Goal: Use online tool/utility: Utilize a website feature to perform a specific function

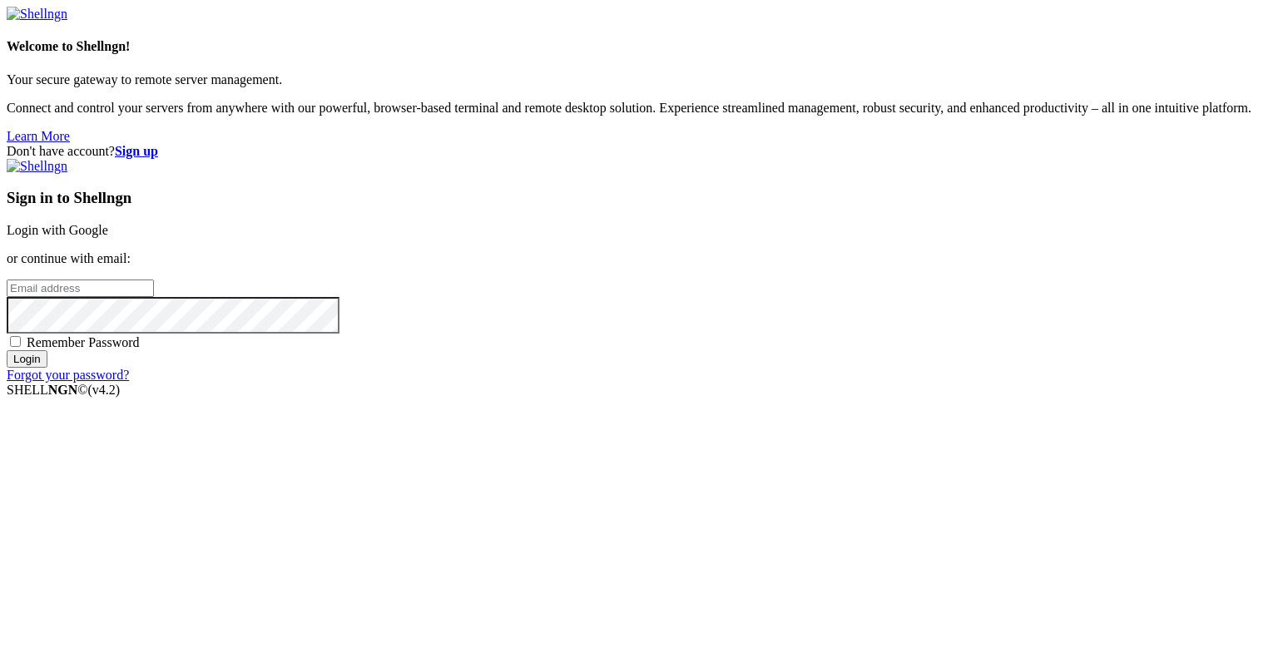
click at [154, 297] on input "email" at bounding box center [80, 287] width 147 height 17
type input "[EMAIL_ADDRESS][DOMAIN_NAME]"
click at [757, 350] on div "Remember Password" at bounding box center [639, 342] width 1264 height 17
click at [140, 349] on span "Remember Password" at bounding box center [83, 342] width 113 height 14
click at [21, 347] on input "Remember Password" at bounding box center [15, 341] width 11 height 11
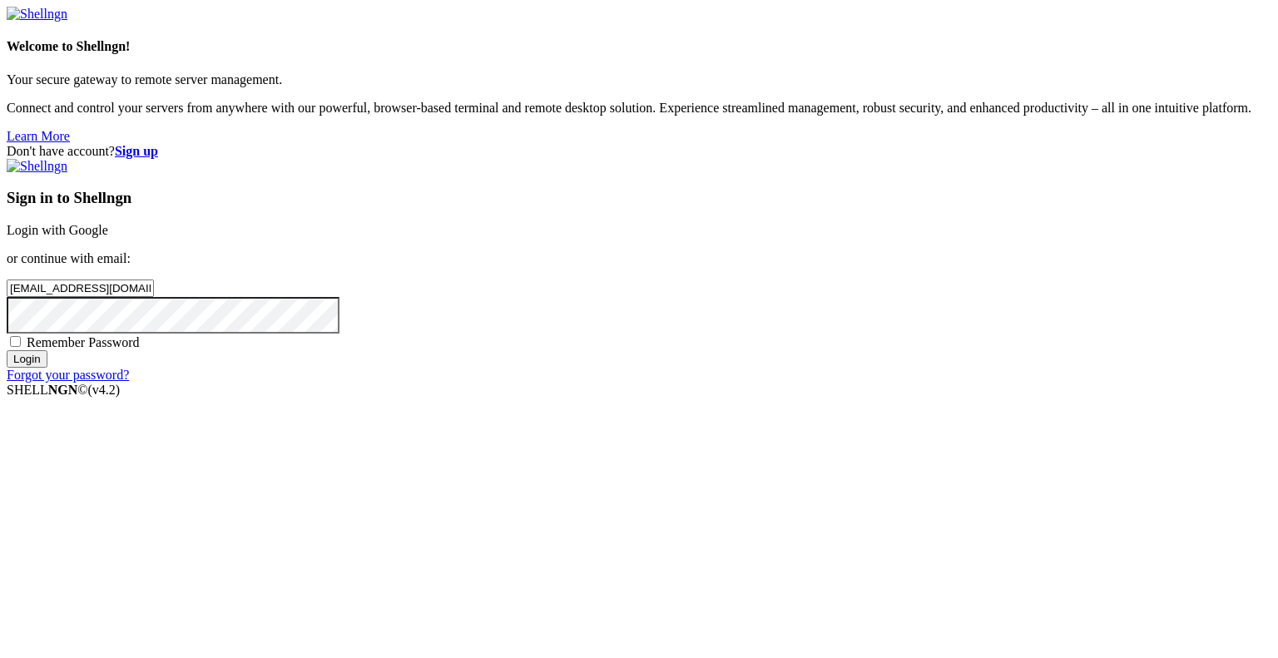
checkbox input "true"
click at [47, 368] on input "Login" at bounding box center [27, 358] width 41 height 17
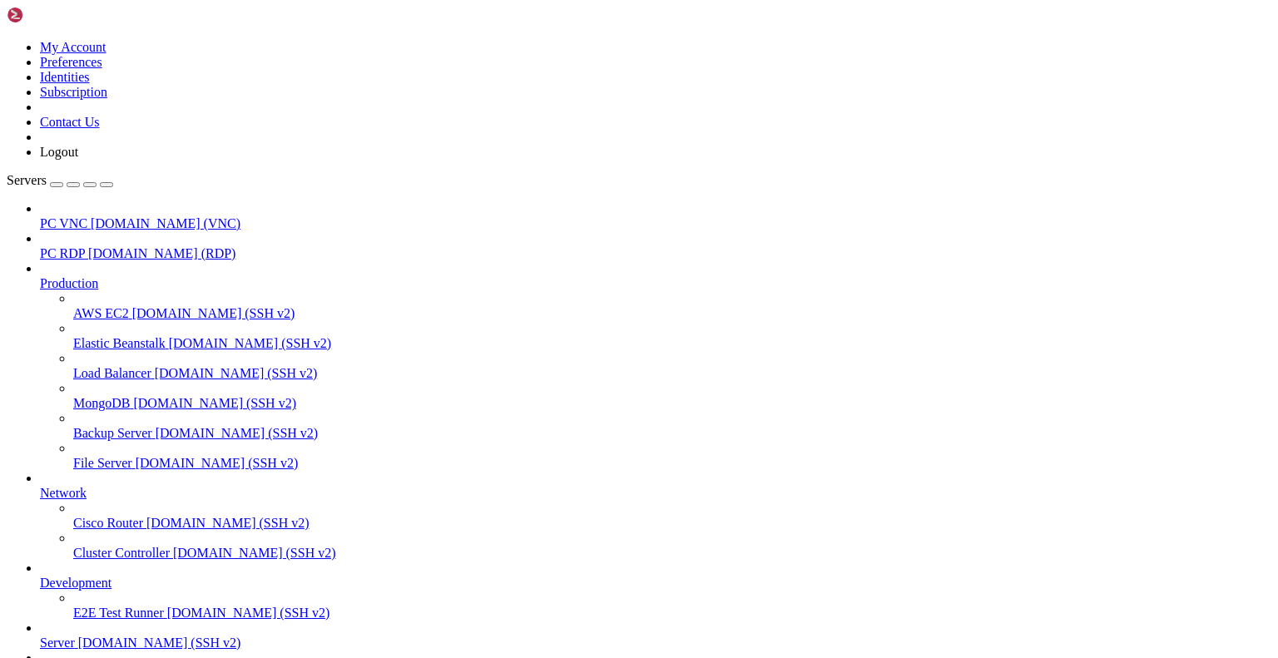
scroll to position [189, 0]
click at [88, 635] on span "[DOMAIN_NAME] (SSH v2)" at bounding box center [159, 642] width 163 height 14
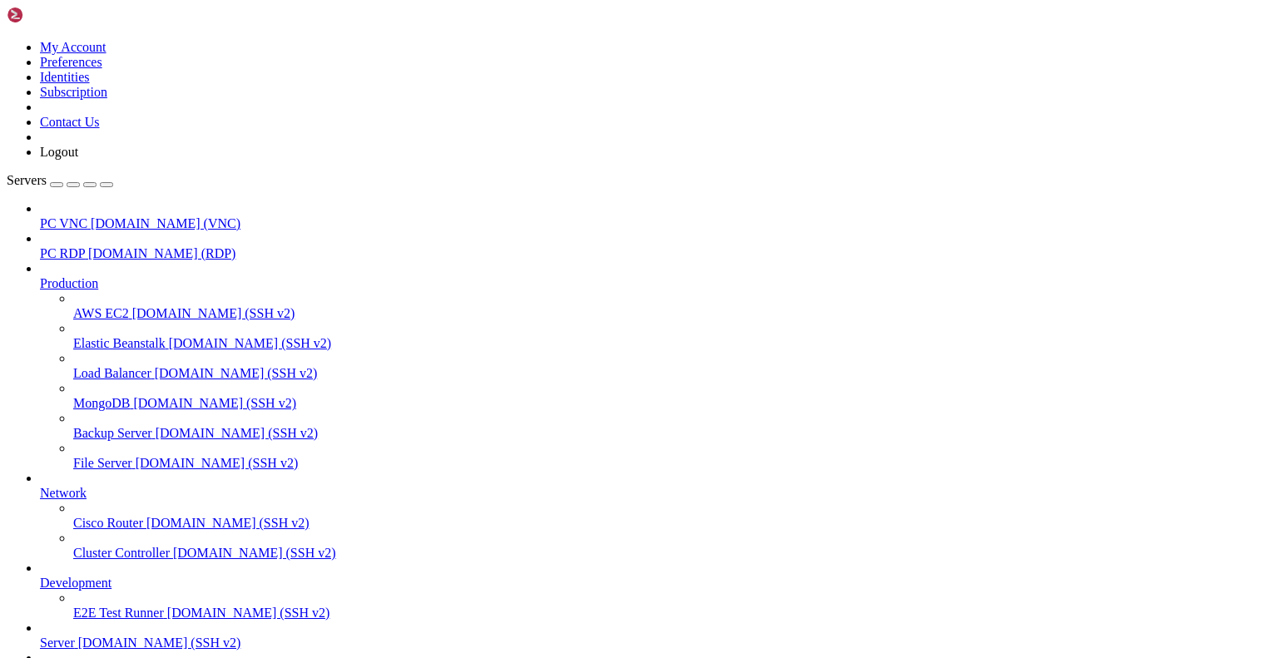
scroll to position [0, 0]
